Goal: Answer question/provide support

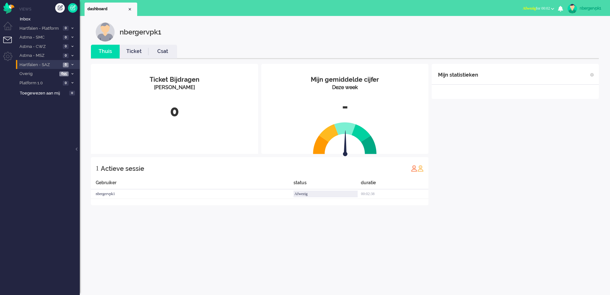
click at [48, 65] on span "Hartfalen - SAZ" at bounding box center [39, 65] width 42 height 6
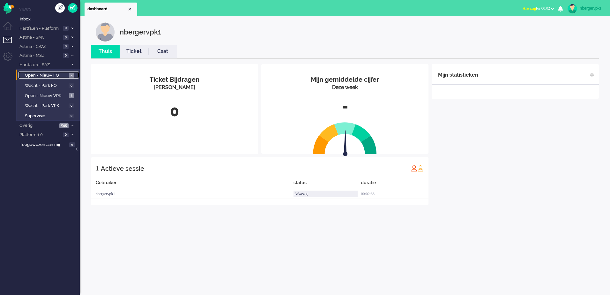
click at [45, 74] on span "Open - Nieuw FO" at bounding box center [46, 75] width 42 height 6
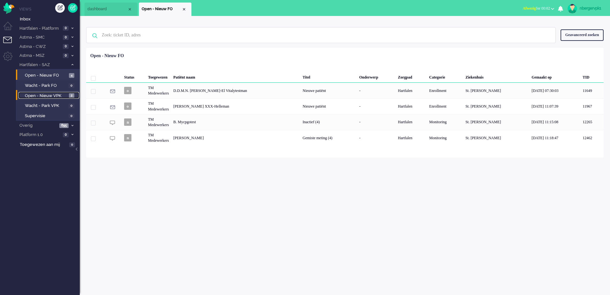
click at [45, 96] on span "Open - Nieuw VPK" at bounding box center [46, 96] width 42 height 6
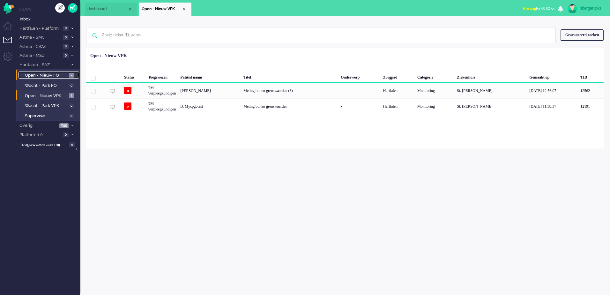
click at [44, 77] on span "Open - Nieuw FO" at bounding box center [46, 75] width 42 height 6
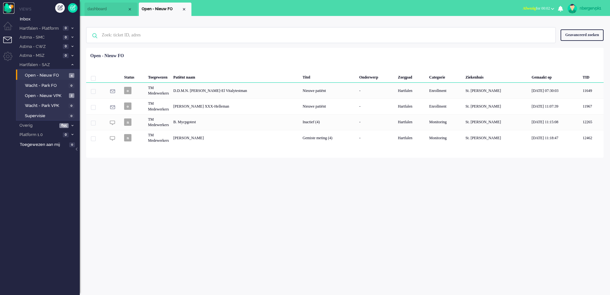
click at [9, 9] on img "Omnidesk" at bounding box center [8, 8] width 11 height 11
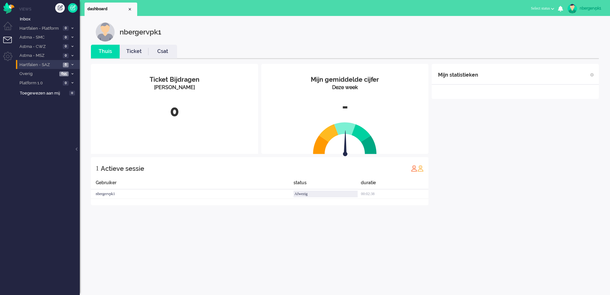
click at [40, 66] on span "Hartfalen - SAZ" at bounding box center [39, 65] width 42 height 6
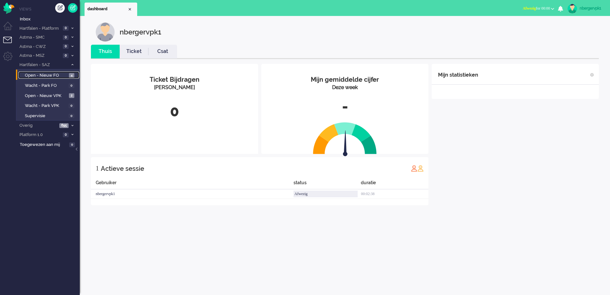
click at [40, 75] on span "Open - Nieuw FO" at bounding box center [46, 75] width 42 height 6
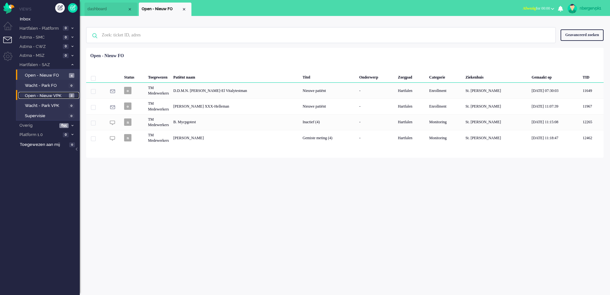
click at [50, 95] on span "Open - Nieuw VPK" at bounding box center [46, 96] width 42 height 6
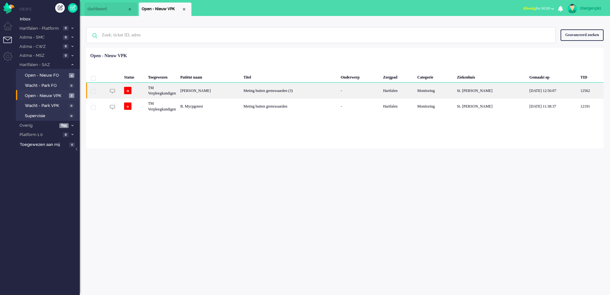
click at [274, 91] on div "Meting buiten grenswaarden (3)" at bounding box center [289, 91] width 97 height 16
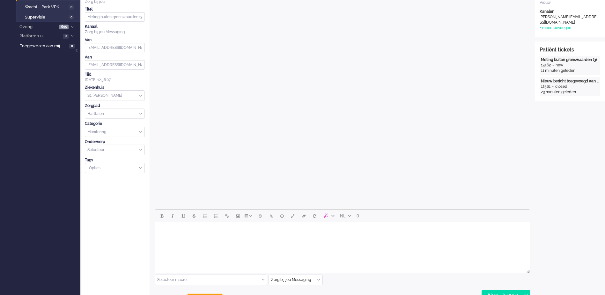
scroll to position [159, 0]
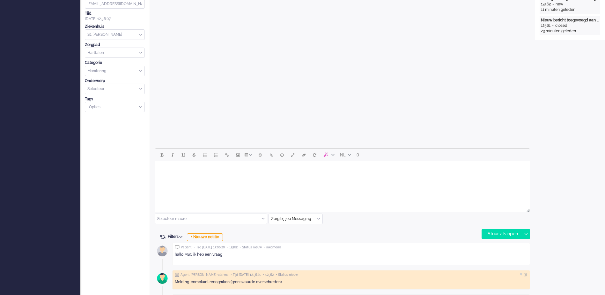
click at [198, 177] on html at bounding box center [342, 169] width 375 height 16
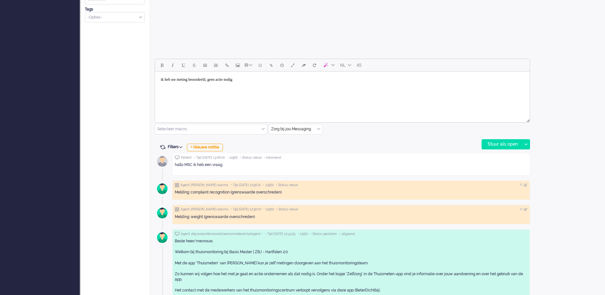
scroll to position [248, 0]
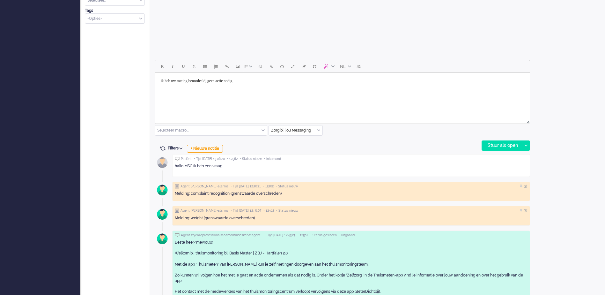
click at [285, 133] on input "text" at bounding box center [296, 130] width 54 height 10
click at [296, 167] on span "Zorg bij jou Messaging" at bounding box center [292, 166] width 40 height 5
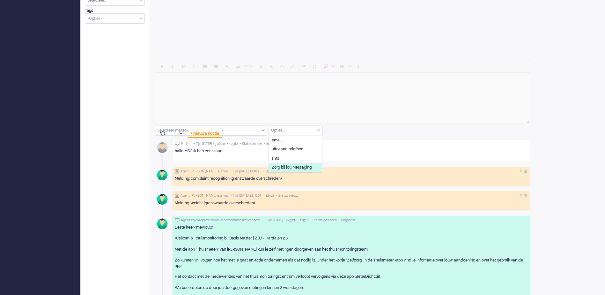
click at [292, 165] on span "Zorg bij jou Messaging" at bounding box center [292, 166] width 40 height 5
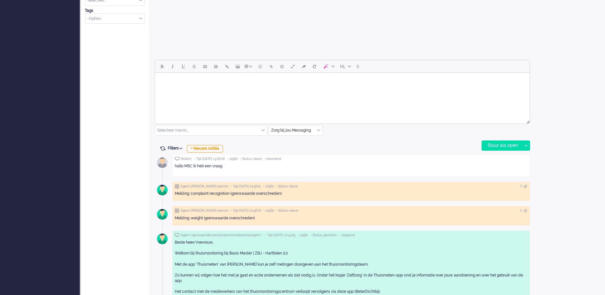
click at [207, 89] on html at bounding box center [342, 81] width 375 height 16
click at [489, 143] on div "Stuur als open" at bounding box center [502, 146] width 40 height 10
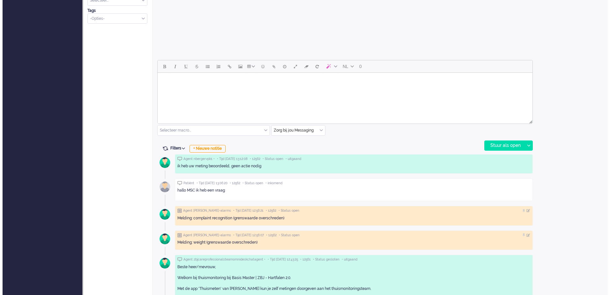
scroll to position [0, 0]
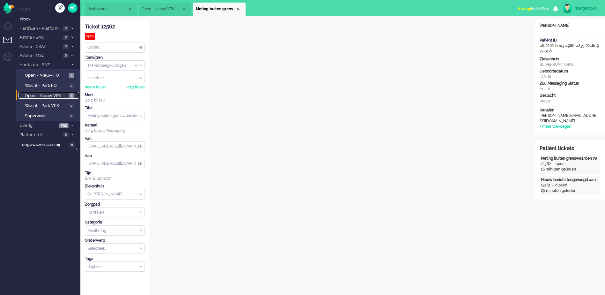
click at [37, 96] on span "Open - Nieuw VPK" at bounding box center [46, 96] width 42 height 6
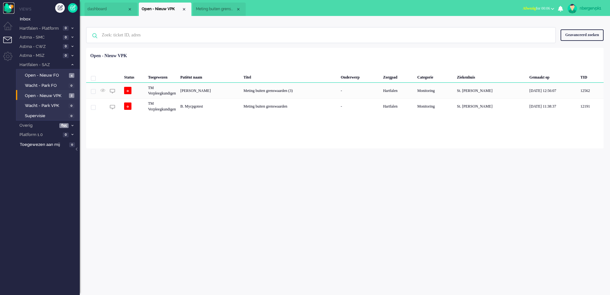
click at [14, 10] on img "Omnidesk" at bounding box center [8, 8] width 11 height 11
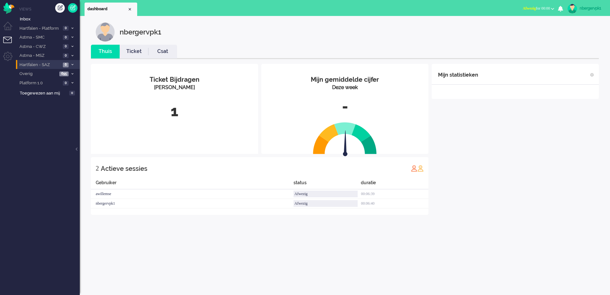
click at [34, 63] on span "Hartfalen - SAZ" at bounding box center [39, 65] width 42 height 6
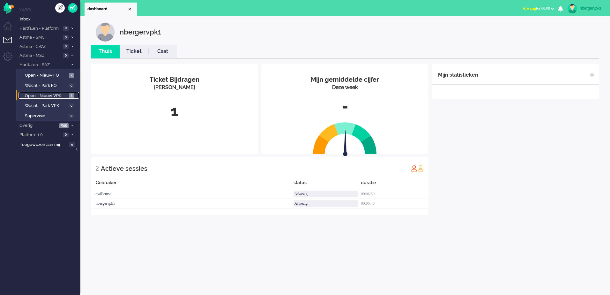
click at [55, 98] on span "Open - Nieuw VPK" at bounding box center [46, 96] width 42 height 6
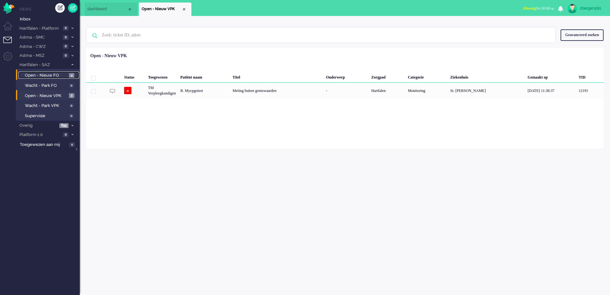
click at [41, 75] on span "Open - Nieuw FO" at bounding box center [46, 75] width 42 height 6
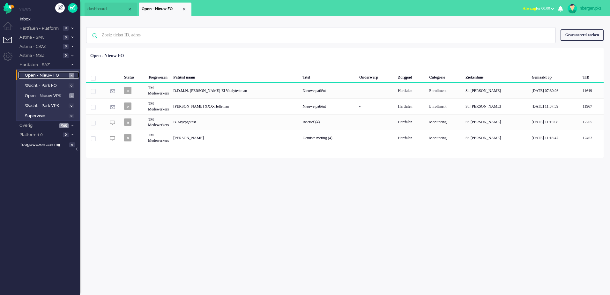
click at [43, 73] on span "Open - Nieuw FO" at bounding box center [46, 75] width 42 height 6
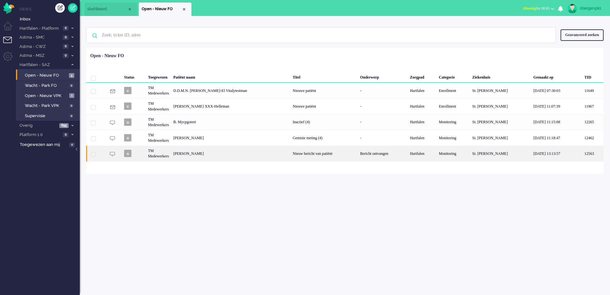
click at [201, 152] on div "[PERSON_NAME]" at bounding box center [230, 153] width 119 height 16
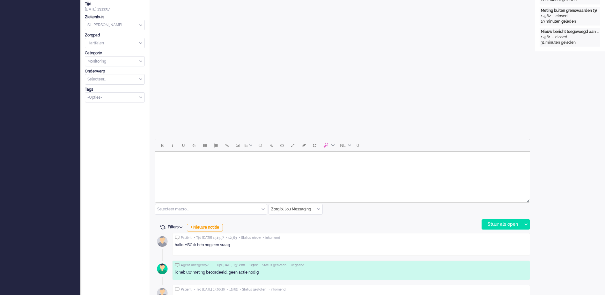
click at [199, 168] on html at bounding box center [342, 159] width 375 height 16
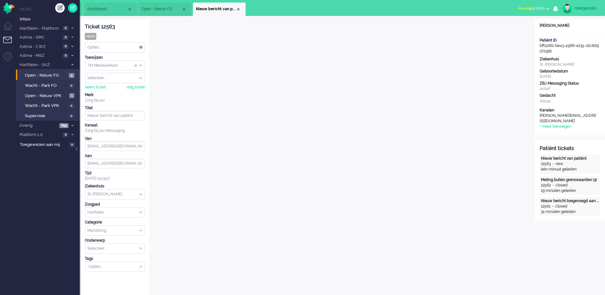
scroll to position [96, 0]
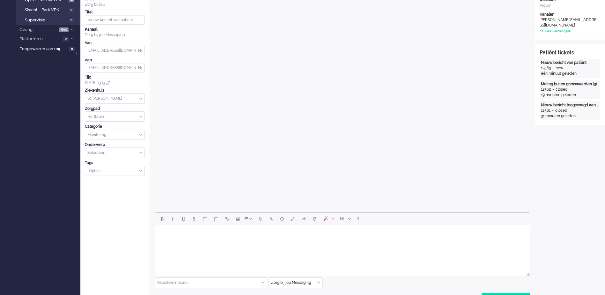
click at [185, 241] on html at bounding box center [342, 233] width 375 height 16
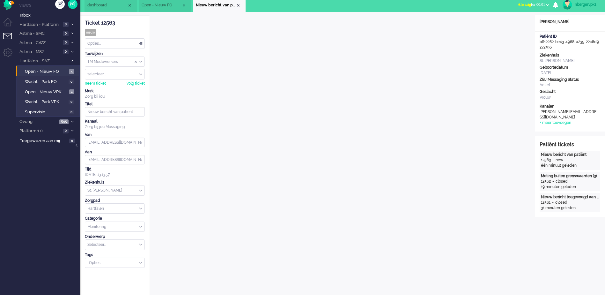
scroll to position [0, 0]
